Goal: Transaction & Acquisition: Subscribe to service/newsletter

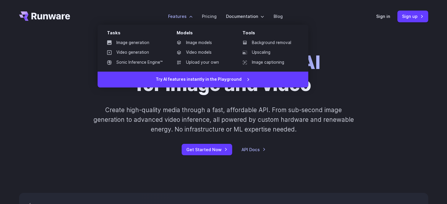
click at [191, 16] on label "Features" at bounding box center [180, 16] width 24 height 7
click at [133, 51] on link "Video generation" at bounding box center [134, 52] width 65 height 9
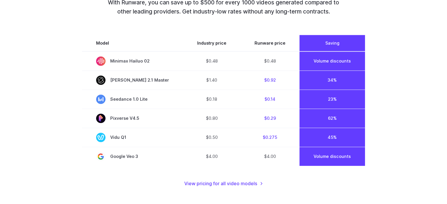
scroll to position [441, 0]
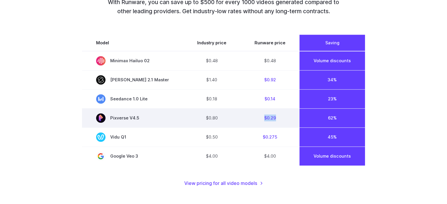
drag, startPoint x: 267, startPoint y: 118, endPoint x: 250, endPoint y: 119, distance: 17.1
click at [250, 119] on td "$0.29" at bounding box center [269, 117] width 59 height 19
click at [240, 120] on td "$0.29" at bounding box center [269, 117] width 59 height 19
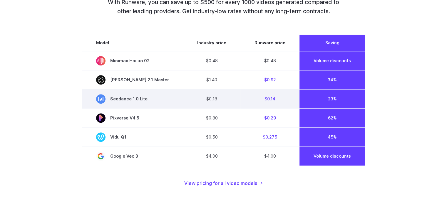
click at [240, 105] on td "$0.14" at bounding box center [269, 98] width 59 height 19
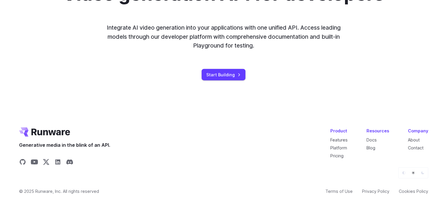
scroll to position [1576, 0]
click at [340, 156] on link "Pricing" at bounding box center [336, 155] width 13 height 5
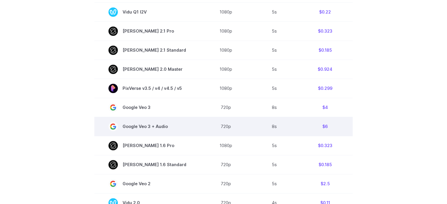
scroll to position [353, 0]
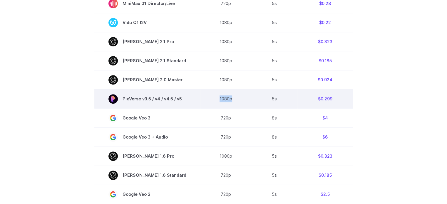
drag, startPoint x: 232, startPoint y: 102, endPoint x: 215, endPoint y: 102, distance: 17.6
click at [215, 102] on td "1080p" at bounding box center [226, 98] width 51 height 19
click at [215, 101] on td "1080p" at bounding box center [226, 98] width 51 height 19
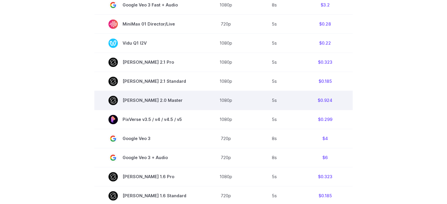
scroll to position [323, 0]
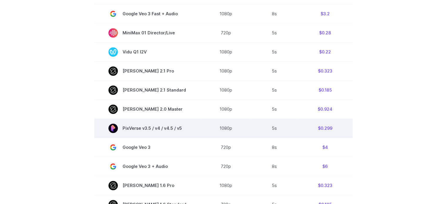
click at [213, 133] on td "1080p" at bounding box center [226, 128] width 51 height 19
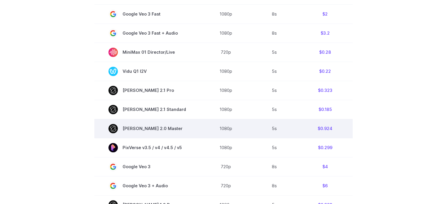
scroll to position [294, 0]
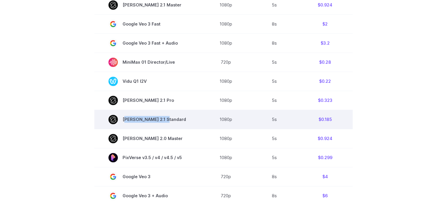
drag, startPoint x: 167, startPoint y: 121, endPoint x: 162, endPoint y: 122, distance: 4.6
click at [162, 122] on span "Kling 2.1 Standard" at bounding box center [147, 119] width 78 height 9
click at [166, 121] on span "Kling 2.1 Standard" at bounding box center [147, 119] width 78 height 9
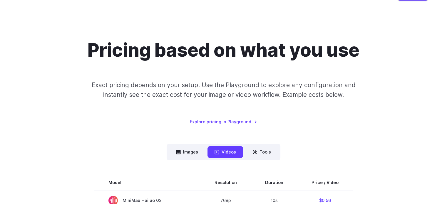
scroll to position [0, 0]
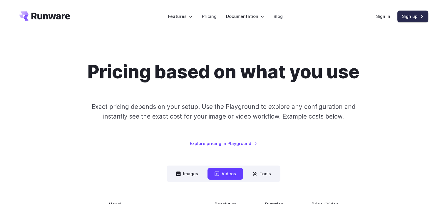
click at [407, 18] on link "Sign up" at bounding box center [412, 16] width 31 height 11
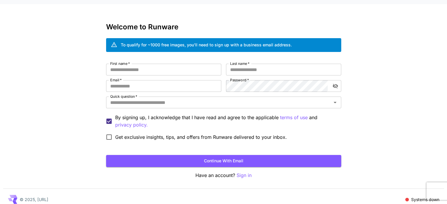
scroll to position [16, 0]
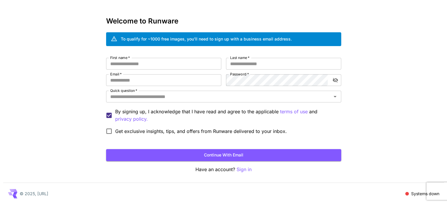
click at [411, 27] on div "Kick off with ~1000 free images! 🎈 Welcome to Runware To qualify for ~1000 free…" at bounding box center [223, 94] width 447 height 221
click at [407, 195] on span at bounding box center [407, 194] width 4 height 4
click at [419, 191] on p "Systems down" at bounding box center [425, 194] width 28 height 6
click at [411, 194] on p "Systems down" at bounding box center [425, 194] width 28 height 6
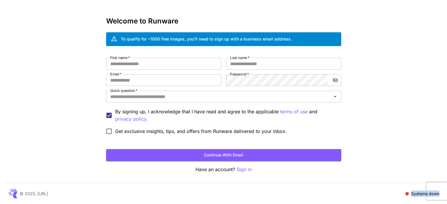
click at [411, 194] on p "Systems down" at bounding box center [425, 194] width 28 height 6
click at [394, 187] on div "© 2025, [URL] Systems down" at bounding box center [223, 194] width 441 height 22
click at [410, 142] on div "Kick off with ~1000 free images! 🎈 Welcome to Runware To qualify for ~1000 free…" at bounding box center [223, 94] width 447 height 221
drag, startPoint x: 404, startPoint y: 193, endPoint x: 439, endPoint y: 191, distance: 34.7
click at [439, 191] on div "Systems down" at bounding box center [422, 194] width 34 height 6
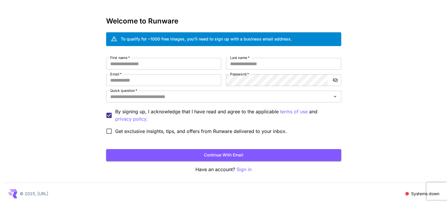
click at [395, 169] on div "Kick off with ~1000 free images! 🎈 Welcome to Runware To qualify for ~1000 free…" at bounding box center [223, 94] width 447 height 221
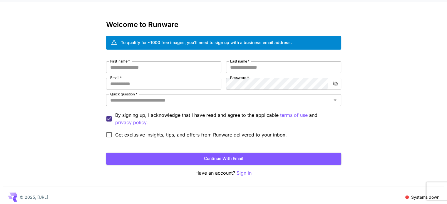
scroll to position [0, 0]
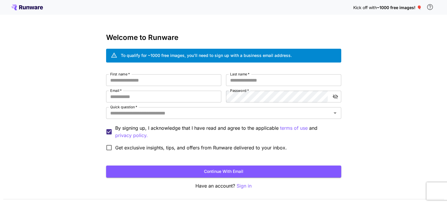
click at [367, 7] on span "Kick off with" at bounding box center [365, 7] width 24 height 5
click at [408, 97] on div "Kick off with ~1000 free images! 🎈 Welcome to Runware To qualify for ~1000 free…" at bounding box center [223, 110] width 447 height 221
click at [280, 16] on div "Kick off with ~1000 free images! 🎈 Welcome to Runware To qualify for ~1000 free…" at bounding box center [223, 110] width 447 height 221
click at [403, 39] on div "Kick off with ~1000 free images! 🎈 Welcome to Runware To qualify for ~1000 free…" at bounding box center [223, 110] width 447 height 221
click at [380, 40] on div "Kick off with ~1000 free images! 🎈 Welcome to Runware To qualify for ~1000 free…" at bounding box center [223, 110] width 447 height 221
